Goal: Task Accomplishment & Management: Use online tool/utility

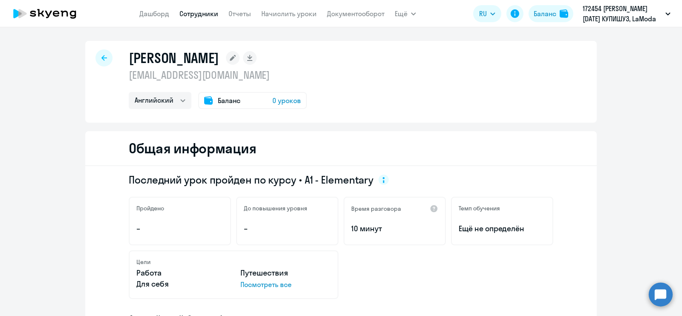
select select "english"
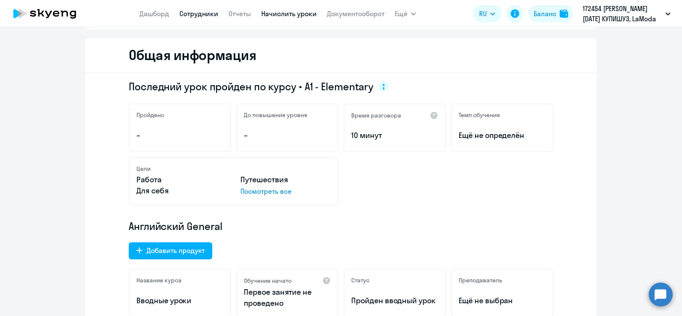
click at [298, 14] on link "Начислить уроки" at bounding box center [288, 13] width 55 height 9
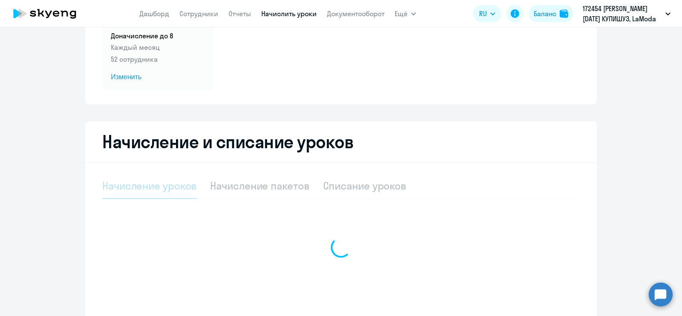
select select "10"
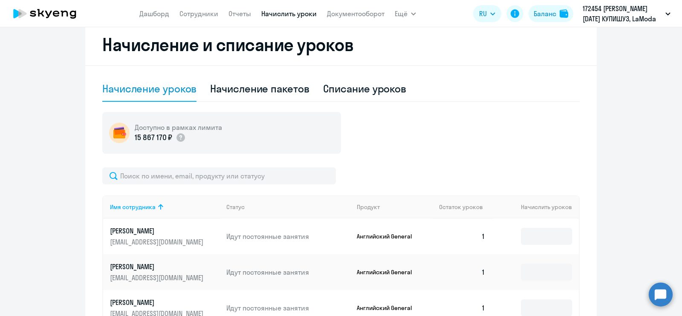
scroll to position [192, 0]
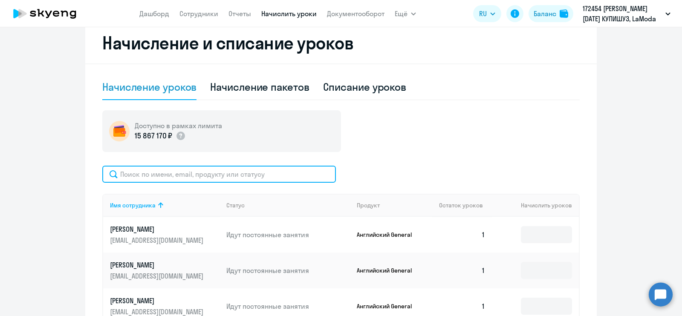
click at [211, 175] on input "text" at bounding box center [219, 174] width 234 height 17
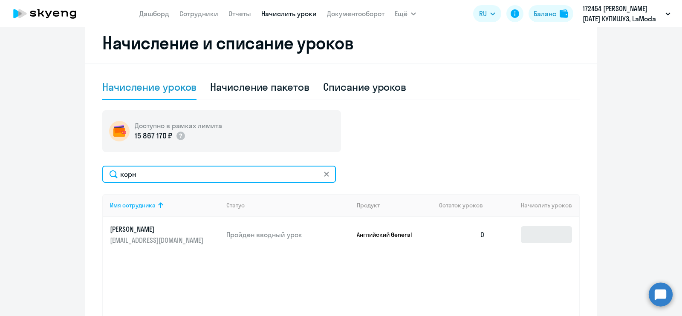
type input "корн"
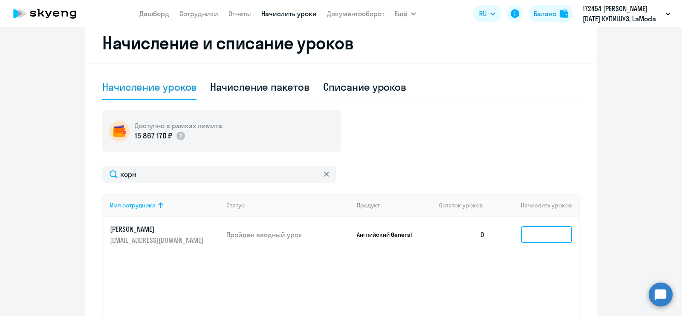
click at [531, 229] on input at bounding box center [546, 234] width 51 height 17
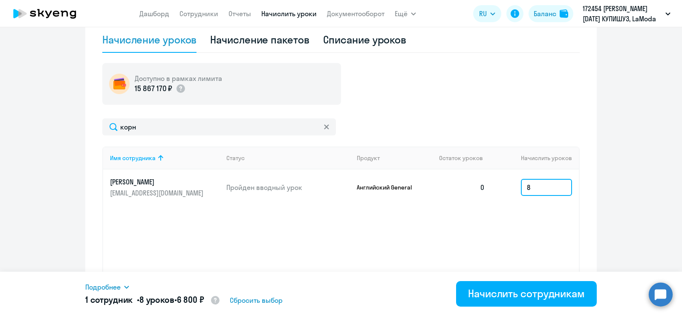
scroll to position [241, 0]
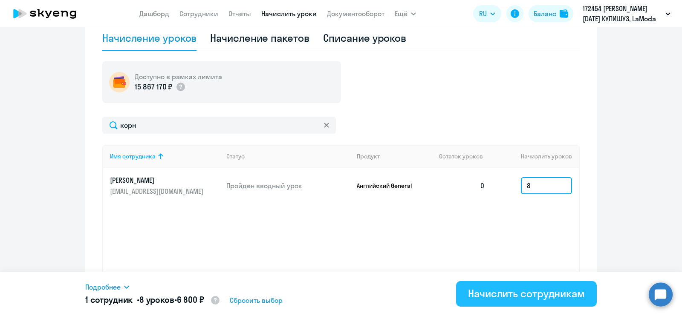
type input "8"
click at [508, 297] on div "Начислить сотрудникам" at bounding box center [526, 294] width 117 height 14
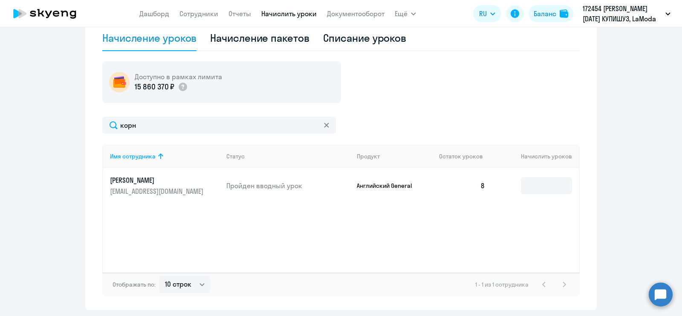
click at [508, 297] on div "Начисление и списание уроков Начисление уроков Начисление пакетов Списание урок…" at bounding box center [341, 142] width 512 height 337
